Goal: Check status: Check status

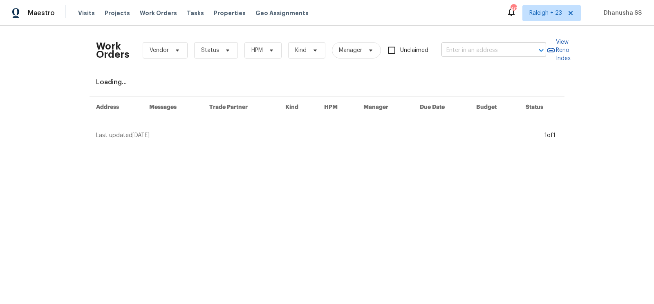
click at [471, 47] on input "text" at bounding box center [483, 50] width 82 height 13
paste input "[STREET_ADDRESS][PERSON_NAME]"
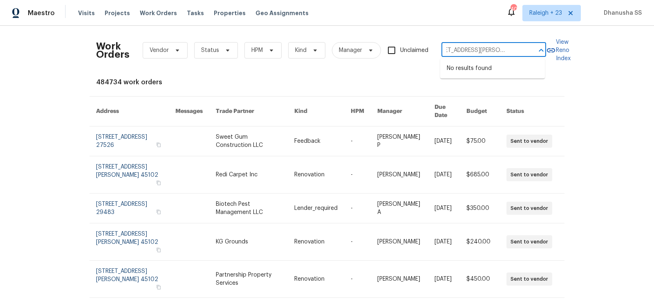
drag, startPoint x: 476, startPoint y: 49, endPoint x: 654, endPoint y: 119, distance: 191.3
click at [654, 119] on div "Work Orders Vendor Status HPM Kind Manager Unclaimed 10674 Cherrington St, High…" at bounding box center [327, 165] width 654 height 278
type input "10674 Cherrington St"
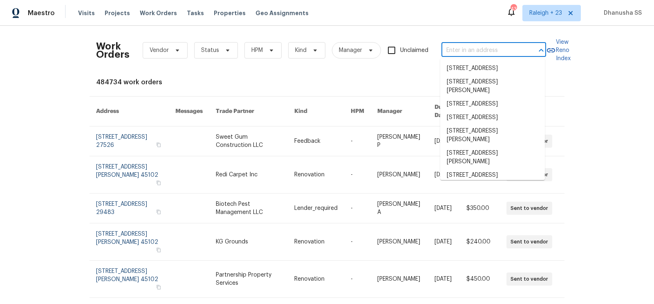
click at [452, 47] on input "text" at bounding box center [483, 50] width 82 height 13
paste input "[STREET_ADDRESS][PERSON_NAME]"
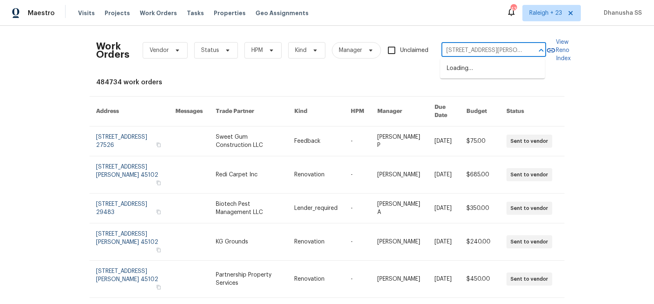
scroll to position [0, 58]
type input "[STREET_ADDRESS][PERSON_NAME]"
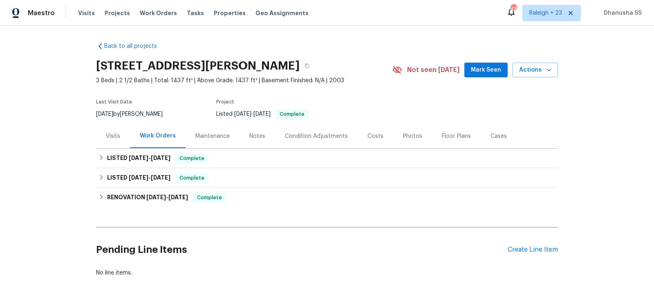
scroll to position [1, 0]
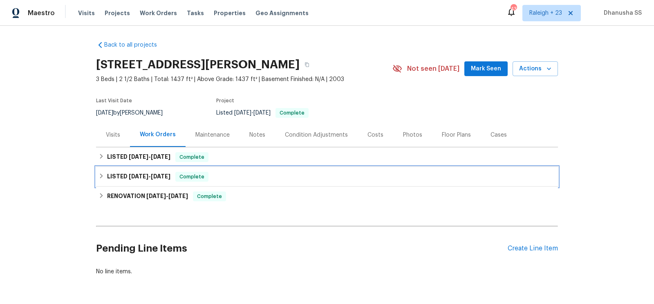
click at [241, 174] on div "LISTED 6/30/25 - 7/4/25 Complete" at bounding box center [327, 177] width 457 height 10
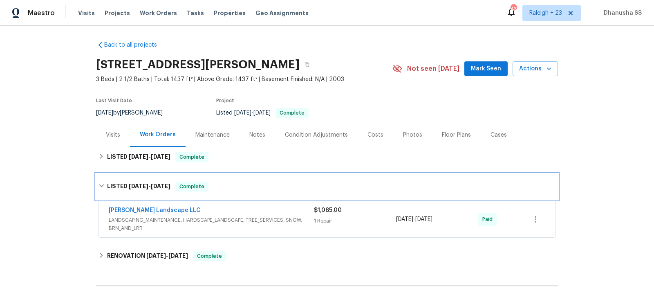
scroll to position [87, 0]
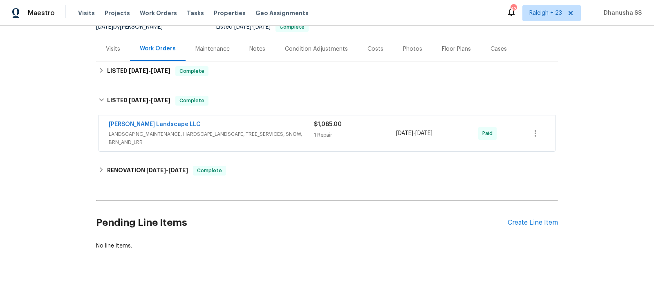
click at [265, 123] on div "Dalia Landscape LLC" at bounding box center [211, 125] width 205 height 10
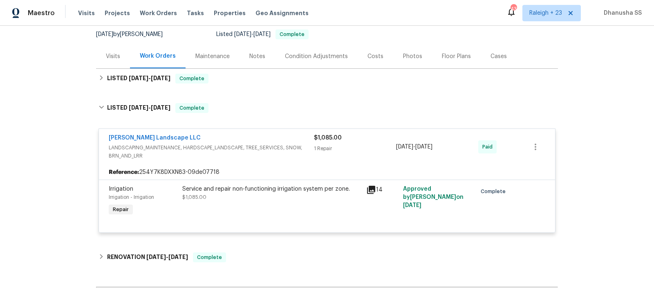
scroll to position [83, 0]
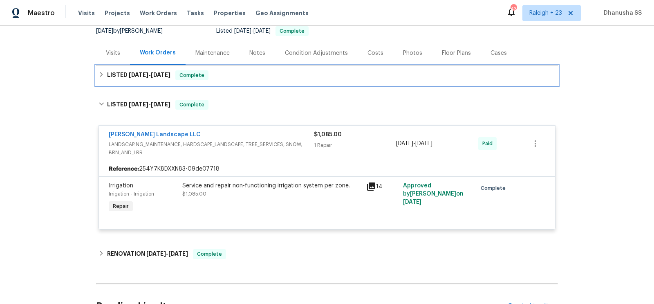
click at [259, 74] on div "LISTED 8/13/25 - 8/21/25 Complete" at bounding box center [327, 75] width 457 height 10
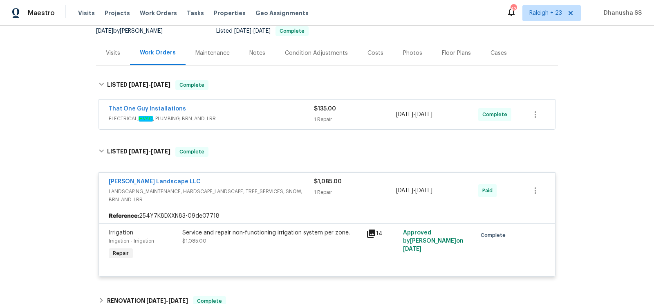
click at [273, 113] on div "That One Guy Installations" at bounding box center [211, 110] width 205 height 10
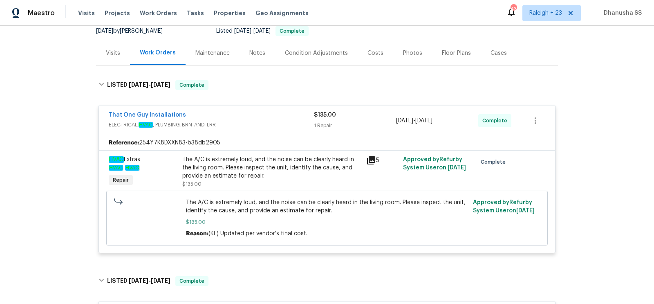
scroll to position [0, 0]
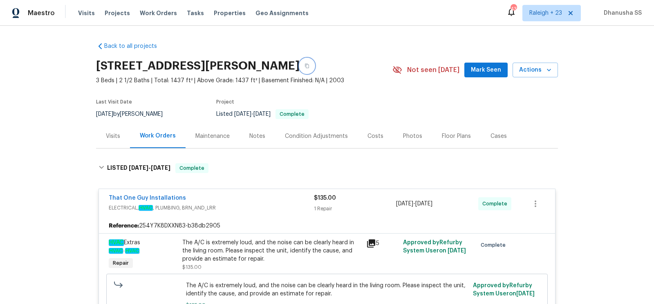
click at [309, 64] on icon "button" at bounding box center [307, 66] width 4 height 4
